Goal: Transaction & Acquisition: Purchase product/service

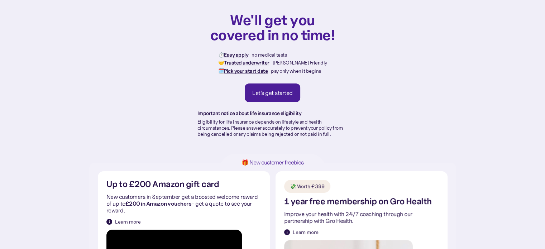
scroll to position [30, 0]
click at [261, 89] on link "Let's get started" at bounding box center [273, 93] width 56 height 19
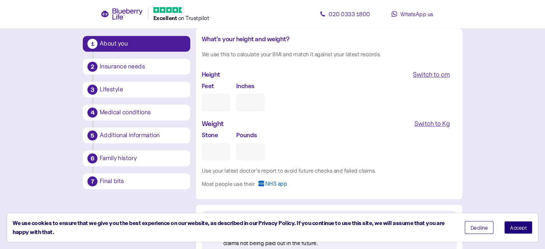
scroll to position [680, 0]
